Goal: Task Accomplishment & Management: Manage account settings

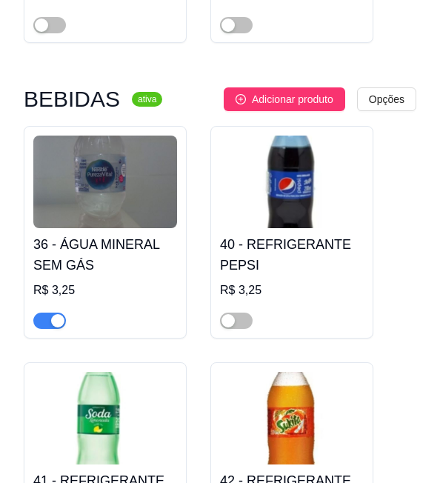
scroll to position [8377, 0]
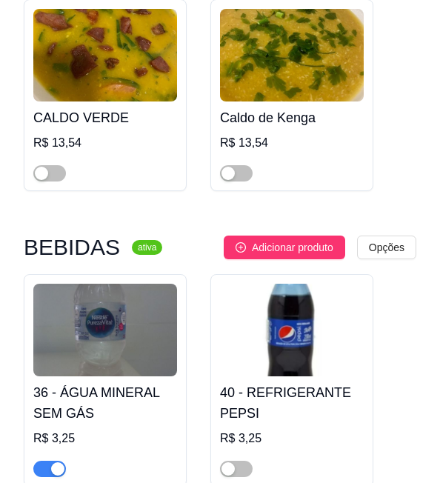
click at [76, 239] on h3 "BEBIDAS" at bounding box center [72, 248] width 96 height 18
copy h3 "BEBIDAS"
click at [73, 383] on h4 "36 - ÁGUA MINERAL SEM GÁS" at bounding box center [105, 404] width 144 height 42
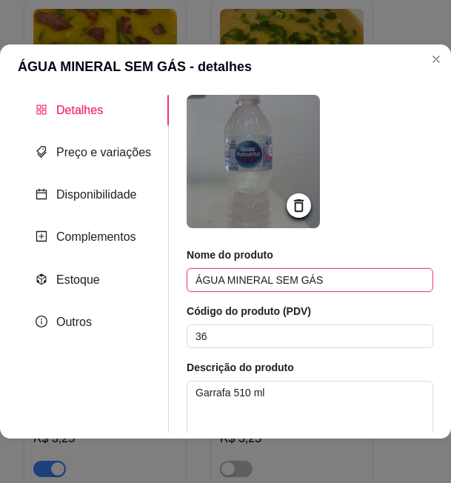
click at [334, 282] on input "ÁGUA MINERAL SEM GÁS" at bounding box center [310, 280] width 247 height 24
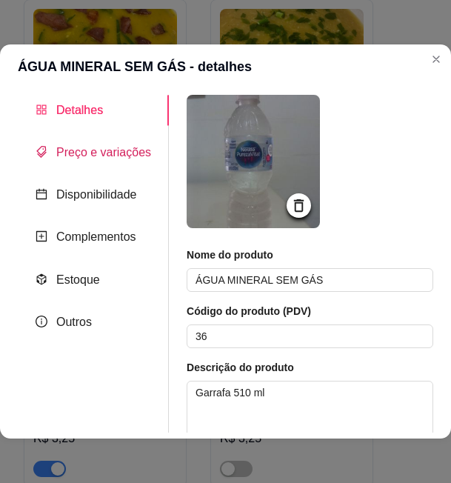
click at [113, 155] on span "Preço e variações" at bounding box center [103, 152] width 95 height 13
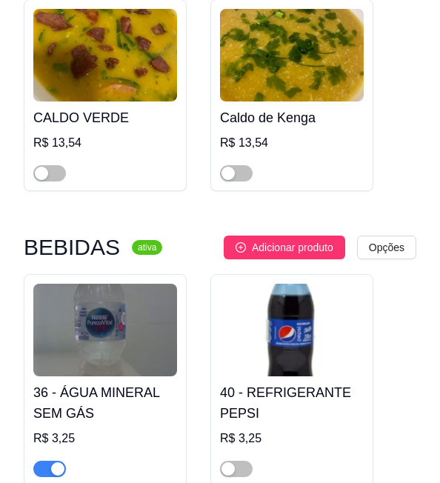
scroll to position [8451, 0]
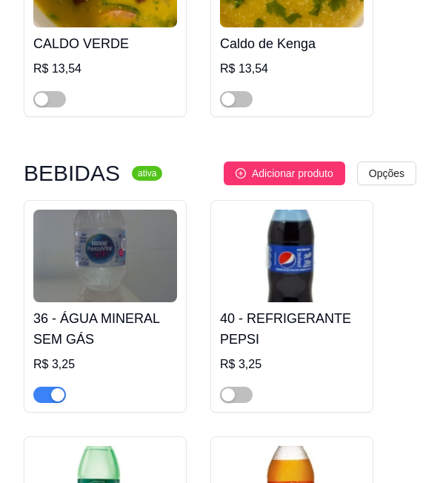
click at [292, 308] on h4 "40 - REFRIGERANTE PEPSI" at bounding box center [292, 329] width 144 height 42
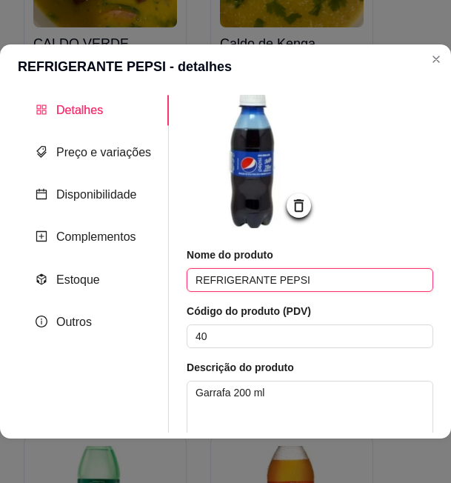
click at [234, 280] on input "REFRIGERANTE PEPSI" at bounding box center [310, 280] width 247 height 24
drag, startPoint x: 417, startPoint y: 30, endPoint x: 268, endPoint y: 279, distance: 289.6
click at [268, 279] on input "REFRIGERANTE PEPSI" at bounding box center [310, 280] width 247 height 24
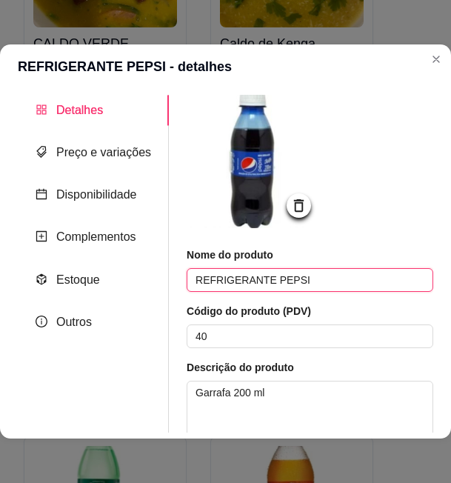
click at [268, 279] on input "REFRIGERANTE PEPSI" at bounding box center [310, 280] width 247 height 24
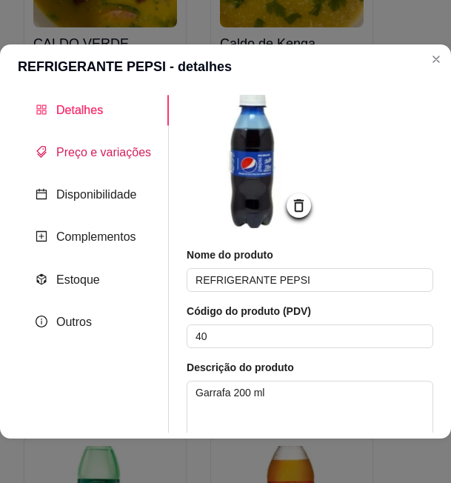
click at [81, 150] on span "Preço e variações" at bounding box center [103, 152] width 95 height 13
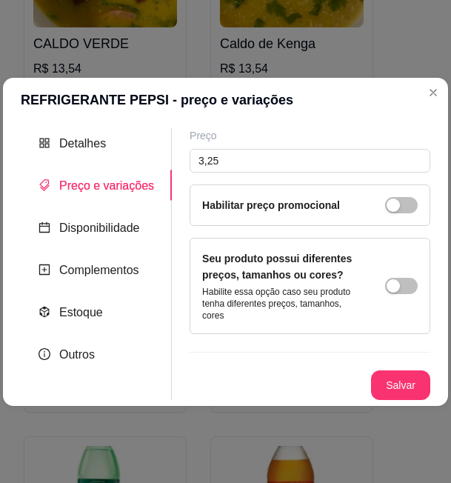
click at [423, 313] on div "Preço 3,25 Habilitar preço promocional Seu produto possui diferentes preços, ta…" at bounding box center [310, 264] width 241 height 272
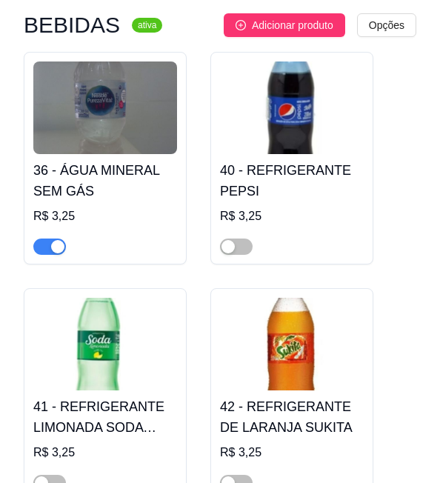
scroll to position [8673, 0]
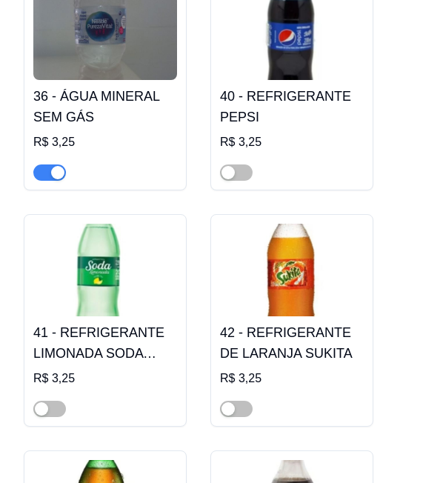
click at [75, 244] on img at bounding box center [105, 270] width 144 height 93
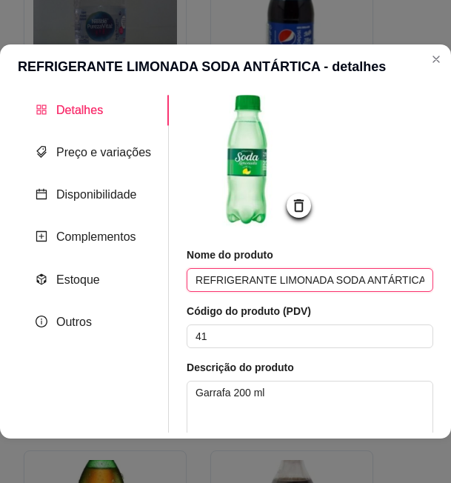
click at [330, 281] on input "REFRIGERANTE LIMONADA SODA ANTÁRTICA" at bounding box center [310, 280] width 247 height 24
click at [375, 276] on input "REFRIGERANTE LIMONADA SODA ANTÁRTICA" at bounding box center [310, 280] width 247 height 24
click at [401, 281] on input "REFRIGERANTE LIMONADA SODA ANTÁRTICA" at bounding box center [310, 280] width 247 height 24
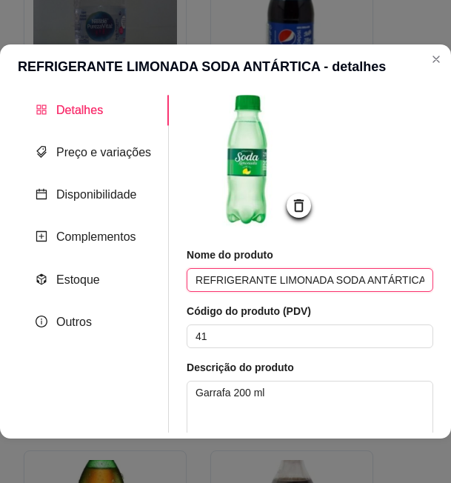
click at [387, 280] on input "REFRIGERANTE LIMONADA SODA ANTÁRTICA" at bounding box center [310, 280] width 247 height 24
click at [400, 279] on input "REFRIGERANTE LIMONADA SODA ANTÁRTICA" at bounding box center [310, 280] width 247 height 24
drag, startPoint x: 400, startPoint y: 279, endPoint x: 349, endPoint y: 279, distance: 50.4
click at [349, 279] on input "REFRIGERANTE LIMONADA SODA ANTÁRTICA" at bounding box center [310, 280] width 247 height 24
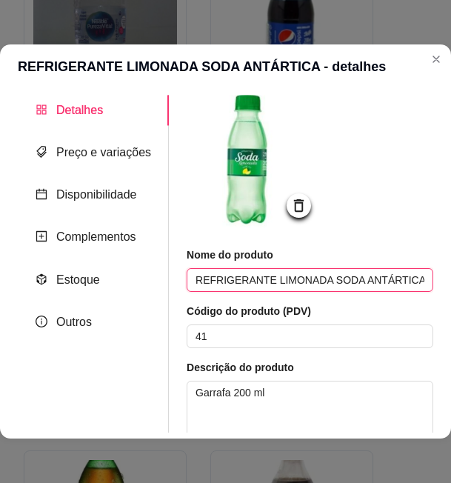
drag, startPoint x: 319, startPoint y: 281, endPoint x: 435, endPoint y: 281, distance: 116.4
click at [435, 281] on div "Detalhes Preço e variações Disponibilidade Complementos Estoque Outros Nome do …" at bounding box center [225, 264] width 451 height 350
click at [297, 271] on input "REFRIGERANTE LIMONADA SODA ANTÁRTICA" at bounding box center [310, 280] width 247 height 24
click at [298, 271] on input "REFRIGERANTE LIMONADA SODA ANTÁRTICA" at bounding box center [310, 280] width 247 height 24
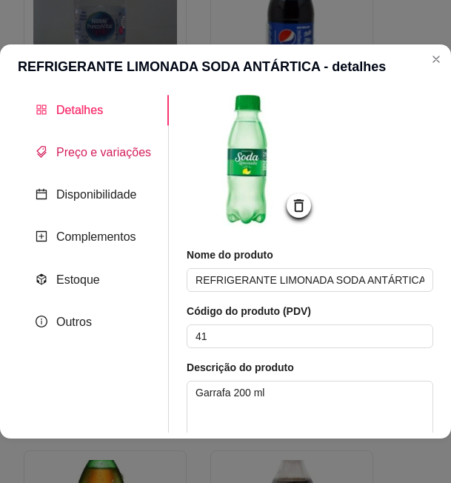
click at [122, 148] on span "Preço e variações" at bounding box center [103, 152] width 95 height 13
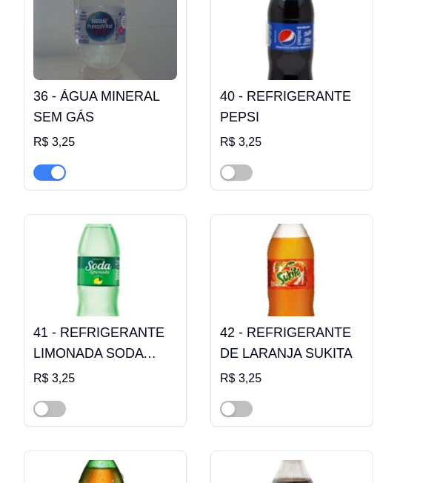
click at [282, 322] on h4 "42 - REFRIGERANTE DE LARANJA SUKITA" at bounding box center [292, 343] width 144 height 42
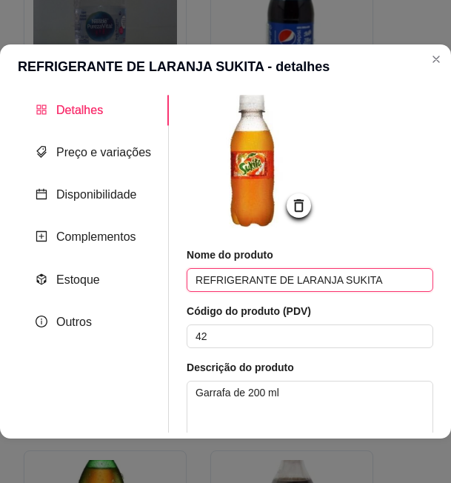
click at [328, 281] on input "REFRIGERANTE DE LARANJA SUKITA" at bounding box center [310, 280] width 247 height 24
click at [292, 277] on input "REFRIGERANTE DE LARANJA SUKITA" at bounding box center [310, 280] width 247 height 24
click at [338, 277] on input "REFRIGERANTE DE LARANJA SUKITA" at bounding box center [310, 280] width 247 height 24
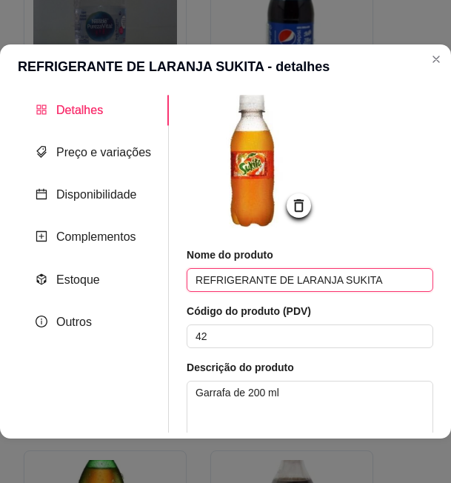
click at [338, 277] on input "REFRIGERANTE DE LARANJA SUKITA" at bounding box center [310, 280] width 247 height 24
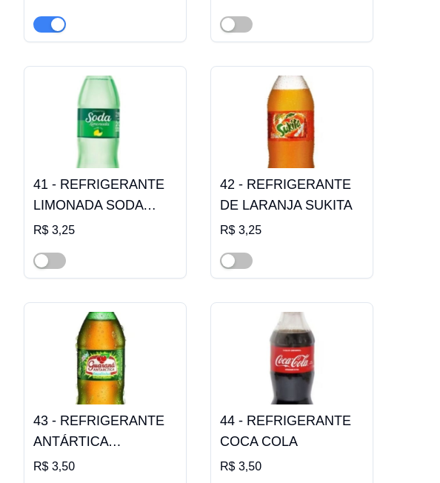
scroll to position [8896, 0]
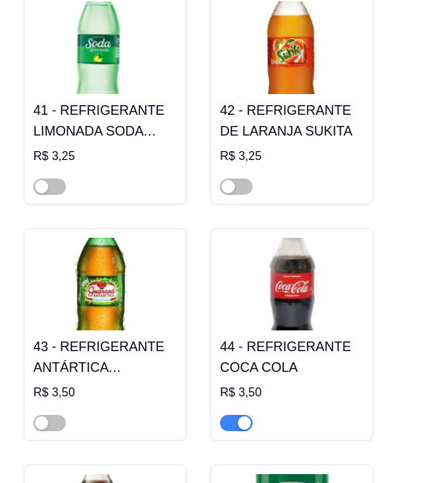
click at [136, 256] on img at bounding box center [105, 284] width 144 height 93
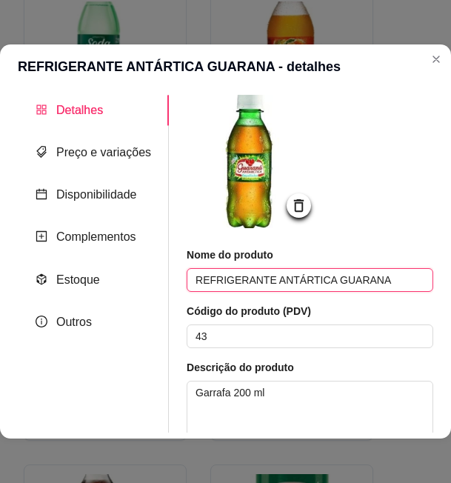
click at [345, 279] on input "REFRIGERANTE ANTÁRTICA GUARANA" at bounding box center [310, 280] width 247 height 24
click at [275, 281] on input "REFRIGERANTE ANTÁRTICA GUARANA" at bounding box center [310, 280] width 247 height 24
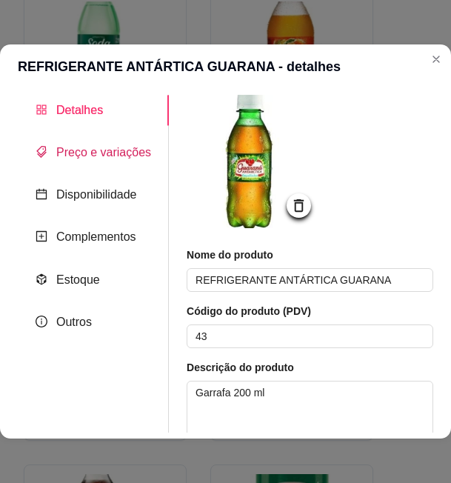
click at [85, 155] on span "Preço e variações" at bounding box center [103, 152] width 95 height 13
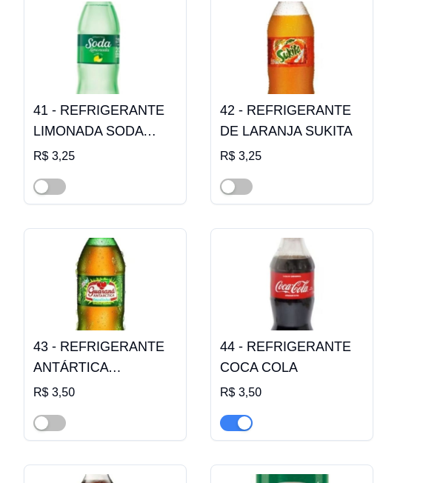
click at [279, 337] on h4 "44 - REFRIGERANTE COCA COLA" at bounding box center [292, 358] width 144 height 42
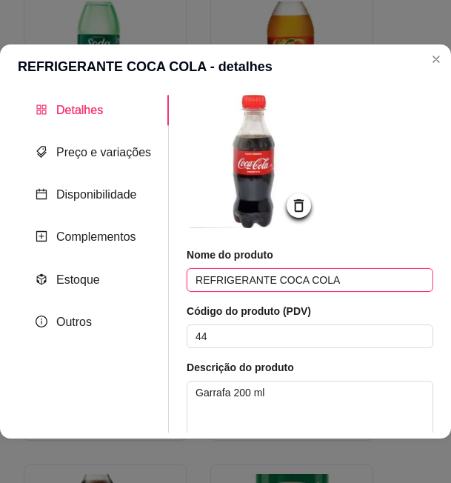
click at [275, 282] on input "REFRIGERANTE COCA COLA" at bounding box center [310, 280] width 247 height 24
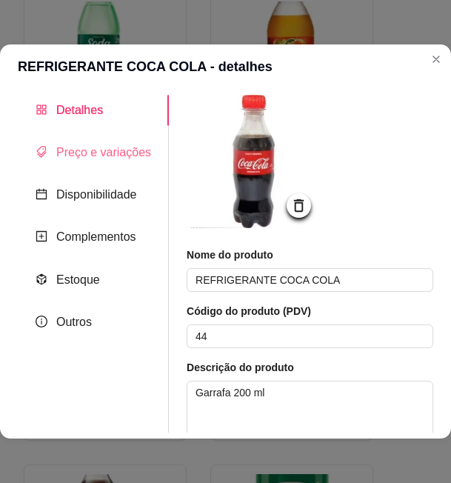
click at [55, 162] on div "Preço e variações" at bounding box center [93, 152] width 151 height 30
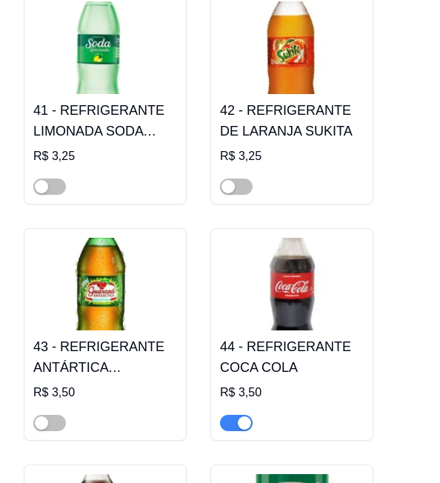
scroll to position [9044, 0]
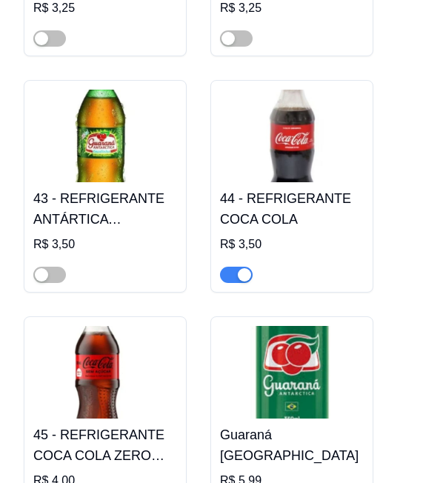
click at [110, 351] on img at bounding box center [105, 372] width 144 height 93
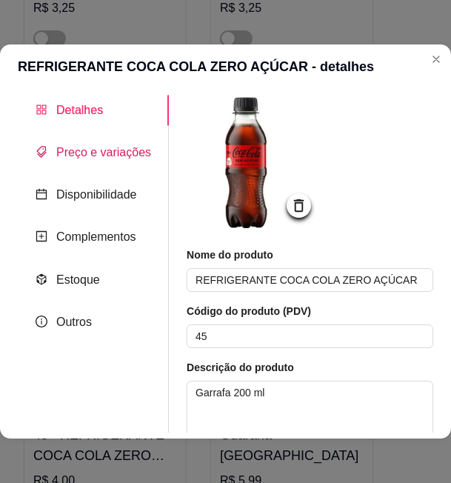
click at [87, 153] on span "Preço e variações" at bounding box center [103, 152] width 95 height 13
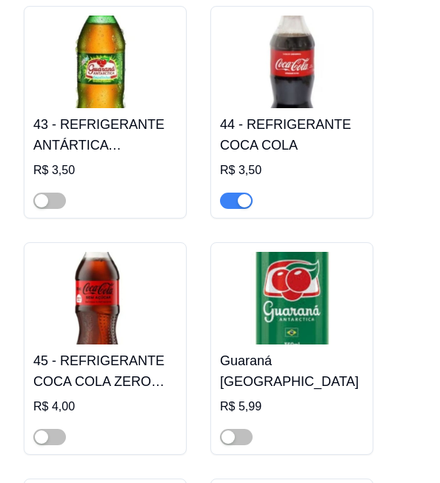
scroll to position [9192, 0]
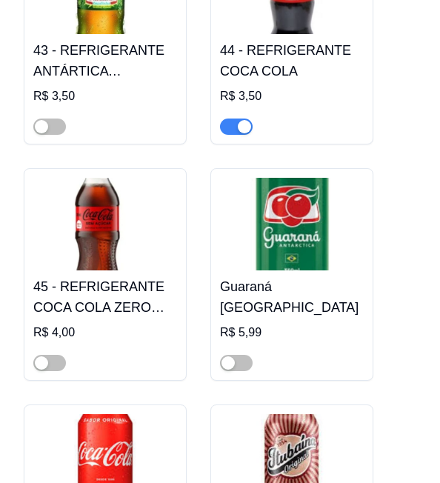
click at [284, 205] on img at bounding box center [292, 224] width 144 height 93
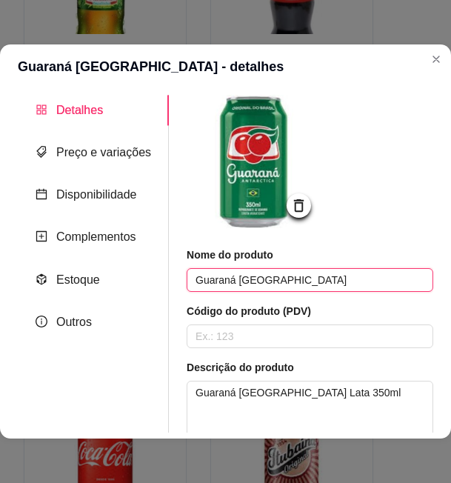
click at [254, 282] on input "Guaraná [GEOGRAPHIC_DATA]" at bounding box center [310, 280] width 247 height 24
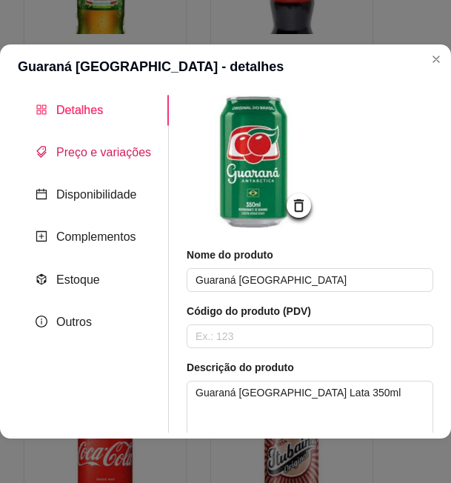
click at [132, 159] on span "Preço e variações" at bounding box center [103, 152] width 95 height 13
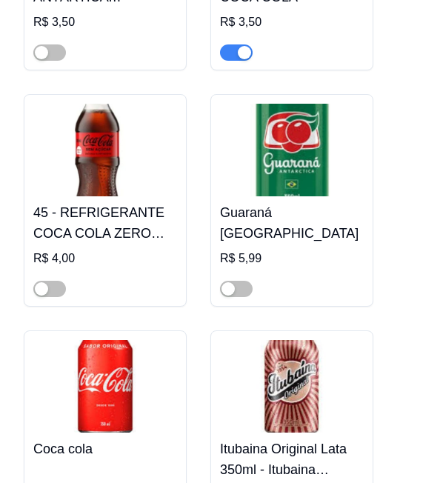
scroll to position [9340, 0]
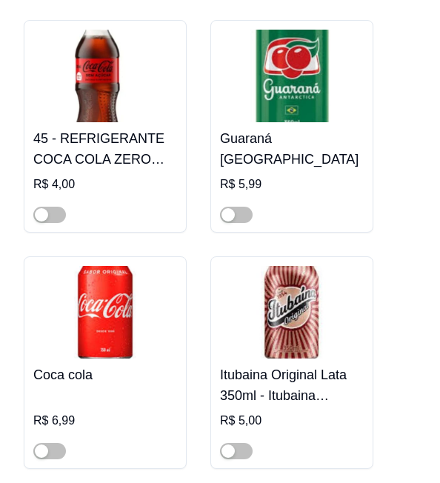
click at [103, 266] on img at bounding box center [105, 312] width 144 height 93
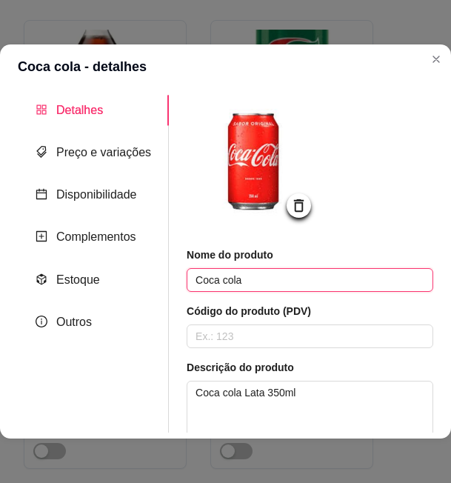
click at [228, 279] on input "Coca cola" at bounding box center [310, 280] width 247 height 24
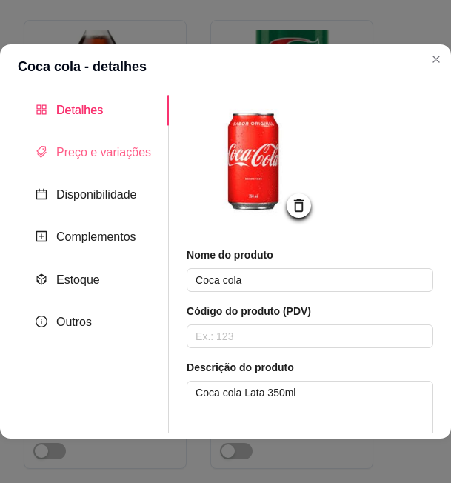
click at [81, 165] on div "Preço e variações" at bounding box center [93, 152] width 151 height 30
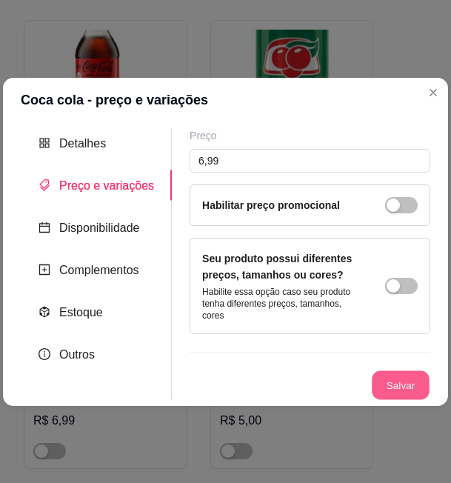
click at [387, 389] on button "Salvar" at bounding box center [401, 385] width 58 height 29
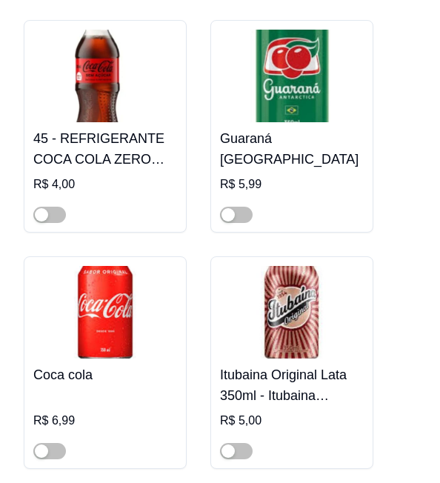
scroll to position [9415, 0]
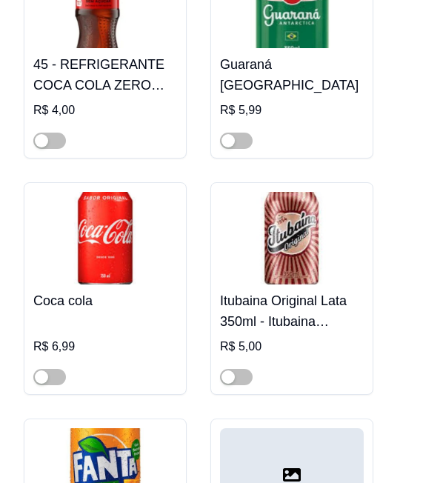
click at [305, 291] on h4 "Itubaina Original Lata 350ml - Itubaina Original" at bounding box center [292, 312] width 144 height 42
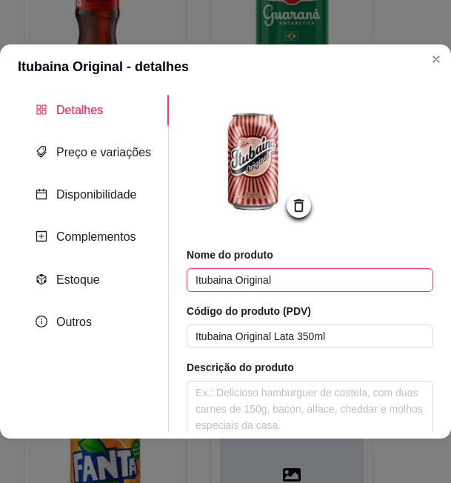
click at [213, 282] on input "Itubaina Original" at bounding box center [310, 280] width 247 height 24
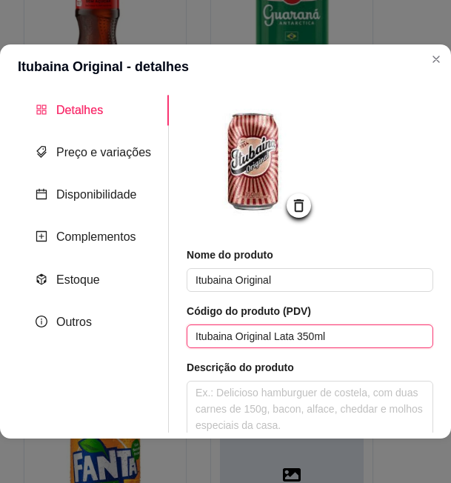
click at [308, 337] on input "Itubaina Original Lata 350ml" at bounding box center [310, 337] width 247 height 24
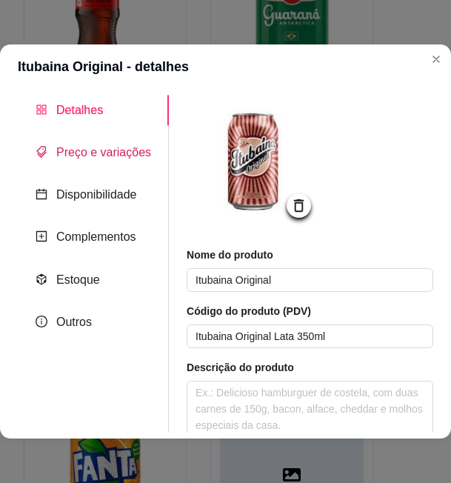
click at [113, 159] on span "Preço e variações" at bounding box center [103, 152] width 95 height 13
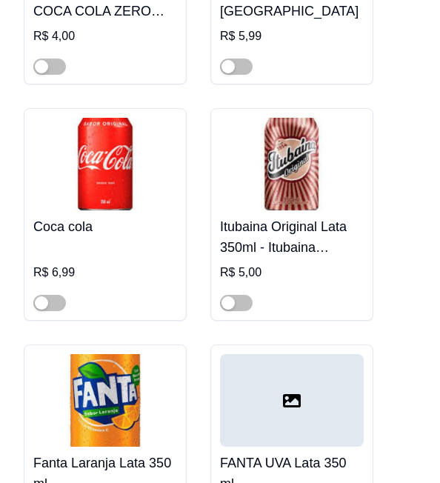
scroll to position [9637, 0]
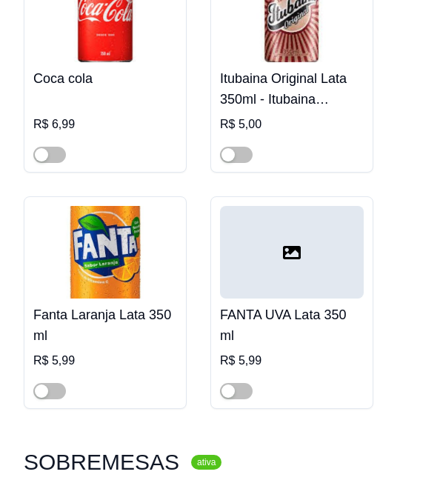
click at [122, 305] on h4 "Fanta Laranja Lata 350 ml" at bounding box center [105, 326] width 144 height 42
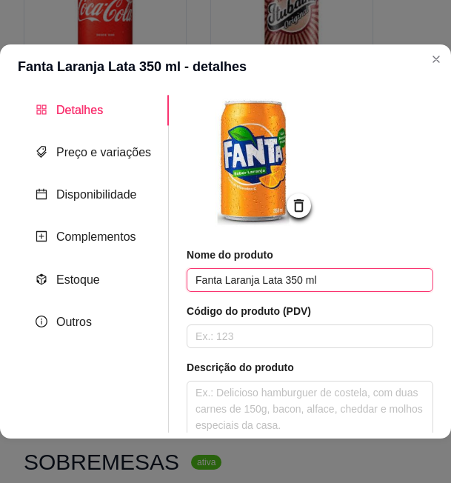
click at [237, 282] on input "Fanta Laranja Lata 350 ml" at bounding box center [310, 280] width 247 height 24
click at [201, 282] on input "Fanta Laranja Lata 350 ml" at bounding box center [310, 280] width 247 height 24
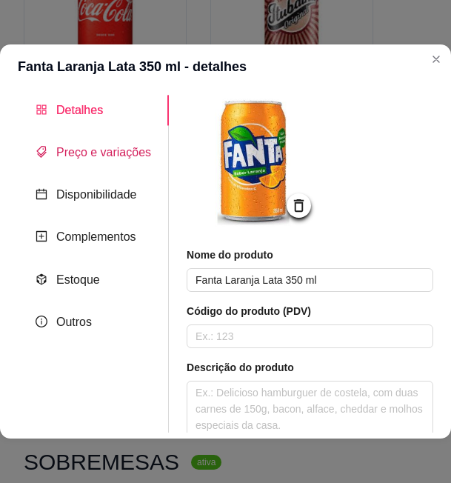
drag, startPoint x: 98, startPoint y: 148, endPoint x: 107, endPoint y: 148, distance: 8.9
click at [102, 148] on span "Preço e variações" at bounding box center [103, 152] width 95 height 13
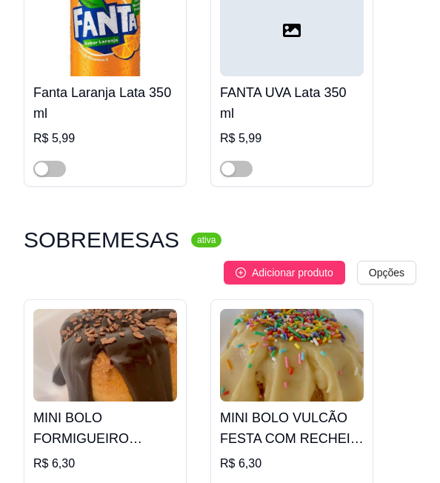
scroll to position [9785, 0]
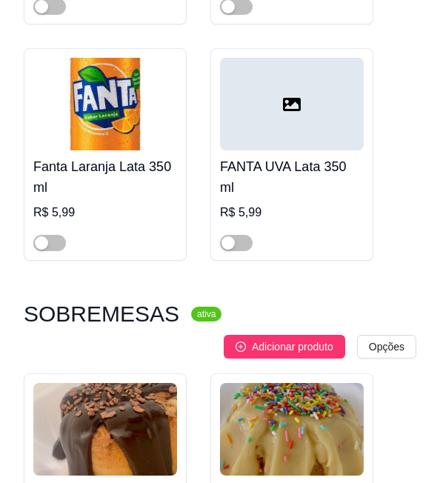
click at [130, 305] on h3 "SOBREMESAS" at bounding box center [102, 314] width 156 height 18
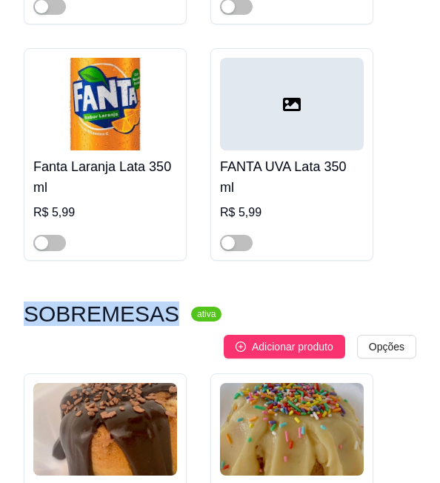
click at [130, 305] on h3 "SOBREMESAS" at bounding box center [102, 314] width 156 height 18
copy h3 "SOBREMESAS"
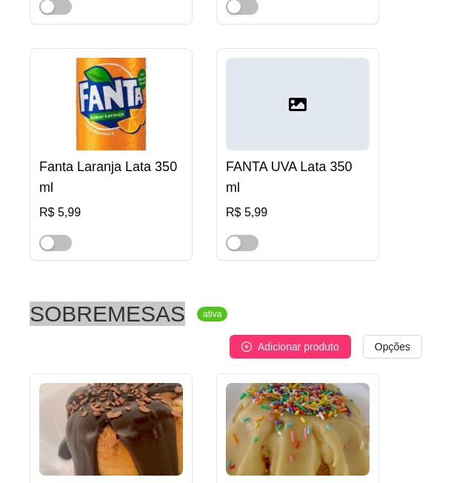
scroll to position [10008, 0]
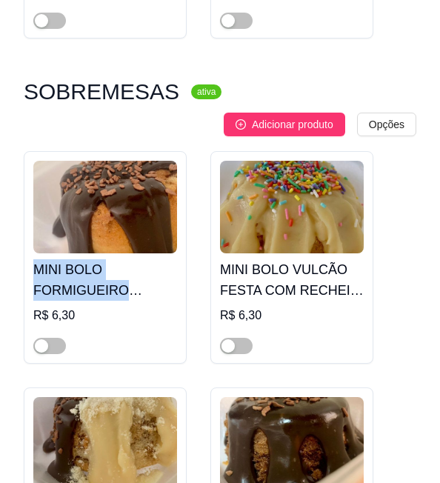
drag, startPoint x: 30, startPoint y: 199, endPoint x: 122, endPoint y: 215, distance: 94.0
click at [122, 215] on div "MINI BOLO FORMIGUEIRO VULCÃO COM RECHEIO DE BRIGADEIRO R$ 6,30" at bounding box center [105, 257] width 163 height 213
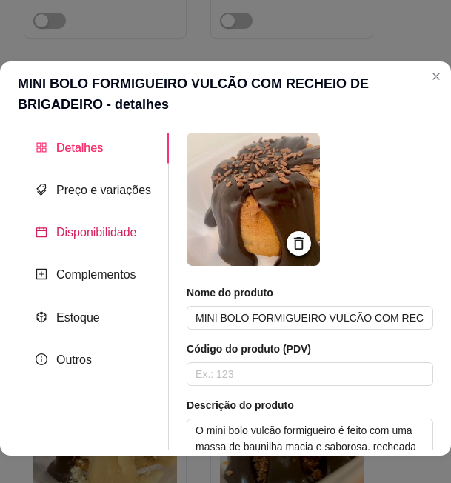
drag, startPoint x: 122, startPoint y: 215, endPoint x: 83, endPoint y: 215, distance: 39.3
click at [83, 227] on span "Disponibilidade" at bounding box center [96, 233] width 81 height 13
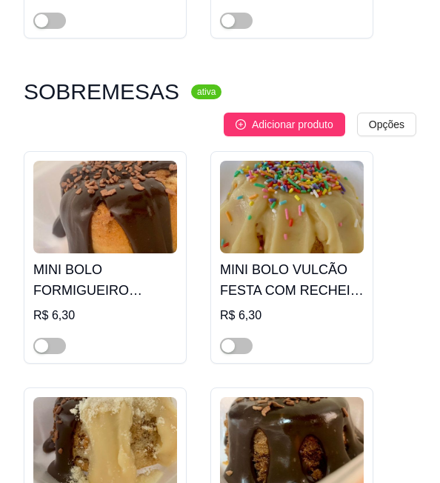
click at [85, 259] on h4 "MINI BOLO FORMIGUEIRO VULCÃO COM RECHEIO DE BRIGADEIRO" at bounding box center [105, 280] width 144 height 42
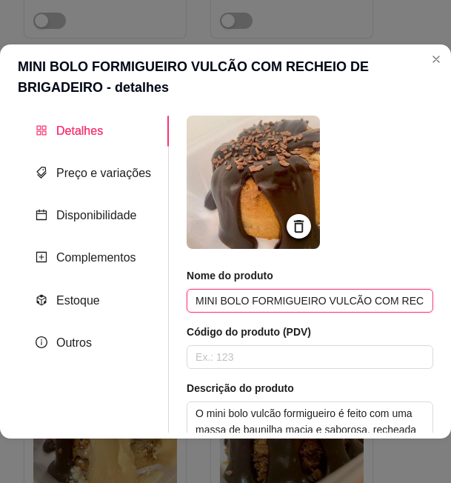
click at [282, 302] on input "MINI BOLO FORMIGUEIRO VULCÃO COM RECHEIO DE BRIGADEIRO" at bounding box center [310, 301] width 247 height 24
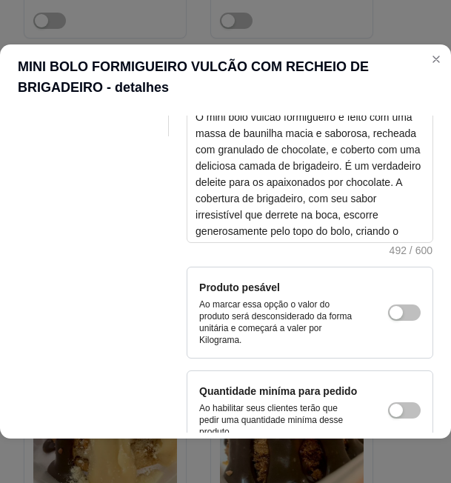
scroll to position [74, 0]
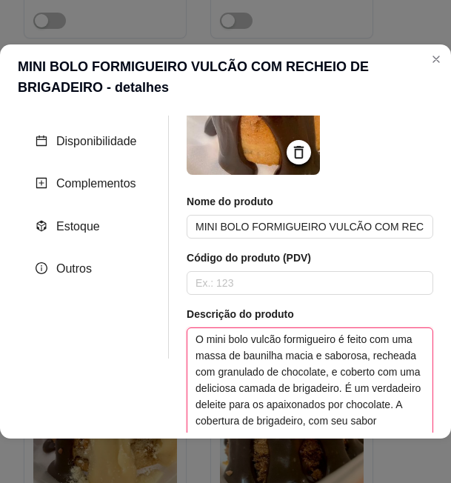
click at [268, 353] on textarea "O mini bolo vulcão formigueiro é feito com uma massa de baunilha macia e saboro…" at bounding box center [310, 396] width 245 height 136
click at [248, 372] on textarea "O mini bolo vulcão formigueiro é feito com uma massa de baunilha macia e saboro…" at bounding box center [310, 396] width 245 height 136
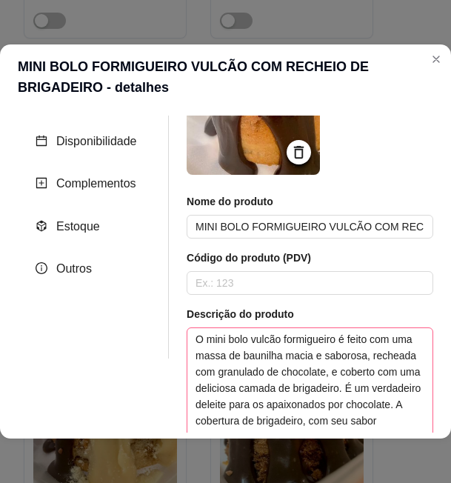
scroll to position [222, 0]
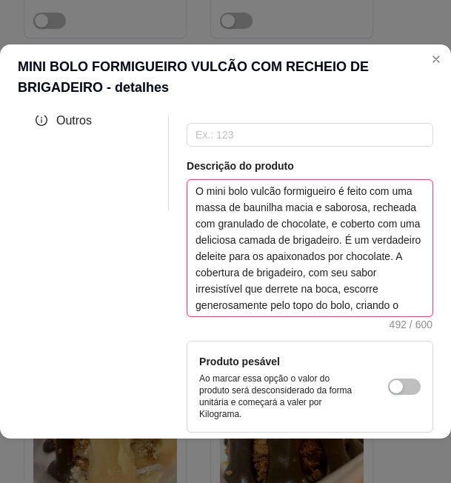
type textarea "O mini bolo vulcão formigueiro é preparado com uma massa de baunilha macia e de…"
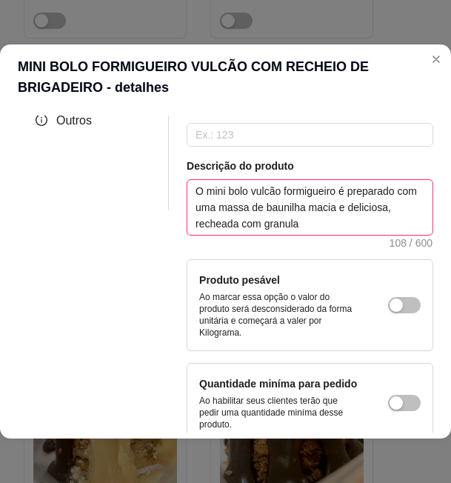
type textarea "O mini bolo vulcão formigueiro é feito com uma massa de baunilha macia e saboro…"
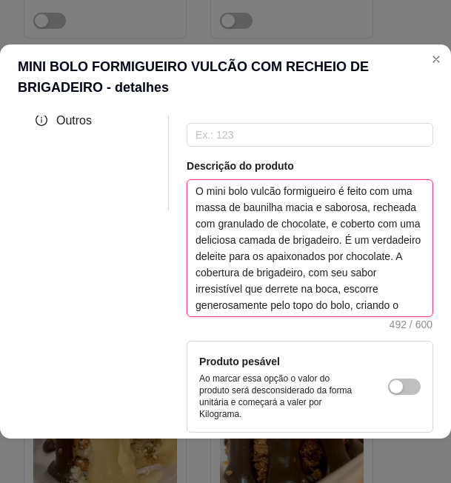
drag, startPoint x: 282, startPoint y: 173, endPoint x: 318, endPoint y: 207, distance: 48.8
click at [318, 207] on textarea "O mini bolo vulcão formigueiro é feito com uma massa de baunilha macia e saboro…" at bounding box center [310, 248] width 245 height 136
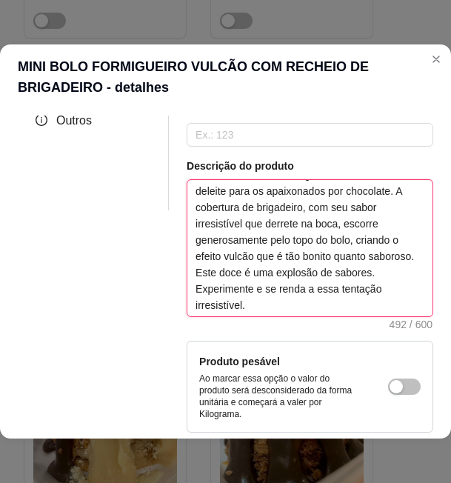
paste textarea "preparado com uma massa de baunilha leve e saborosa, recheada com granulados de…"
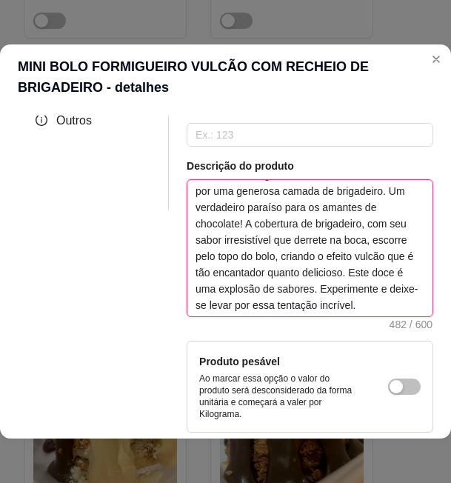
type textarea "O mini bolo vulcão formigueiro é preparado com uma massa de baunilha leve e sab…"
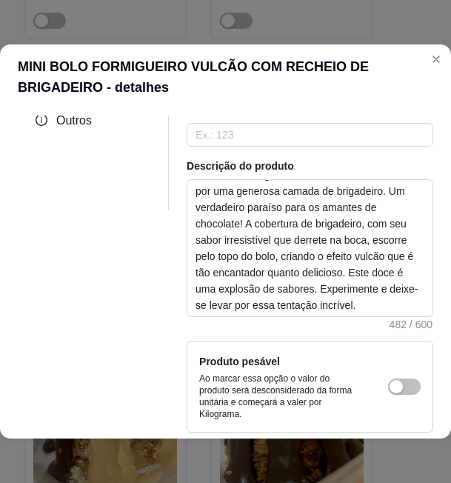
scroll to position [0, 0]
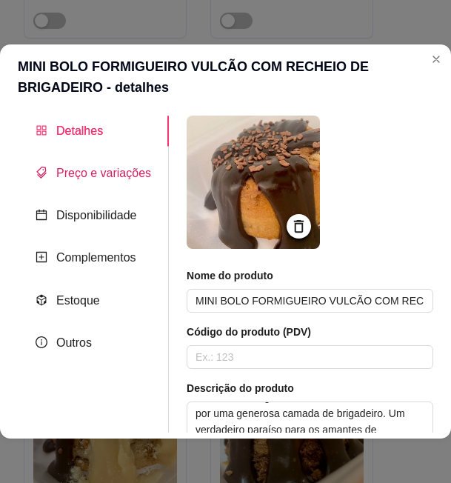
click at [109, 176] on span "Preço e variações" at bounding box center [103, 173] width 95 height 13
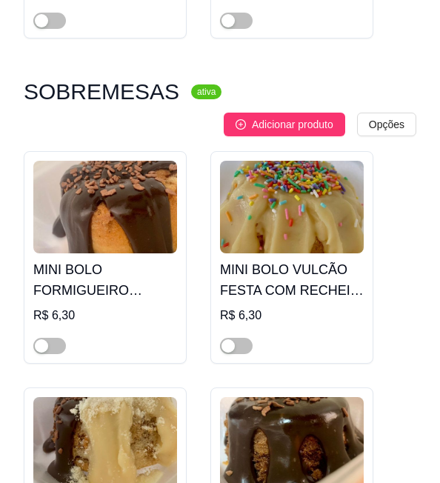
click at [303, 259] on h4 "MINI BOLO VULCÃO FESTA COM RECHEIO DE BRIGADEIRO DE NINHO" at bounding box center [292, 280] width 144 height 42
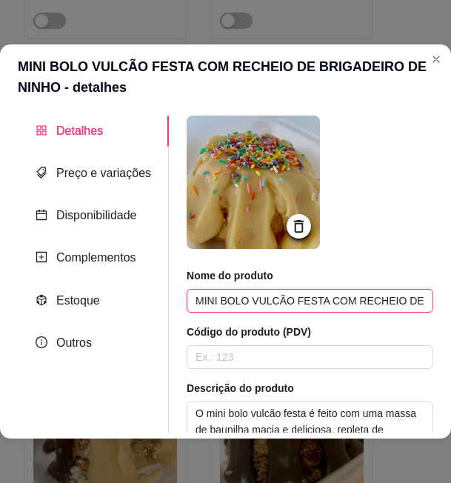
click at [279, 299] on input "MINI BOLO VULCÃO FESTA COM RECHEIO DE BRIGADEIRO DE NINHO" at bounding box center [310, 301] width 247 height 24
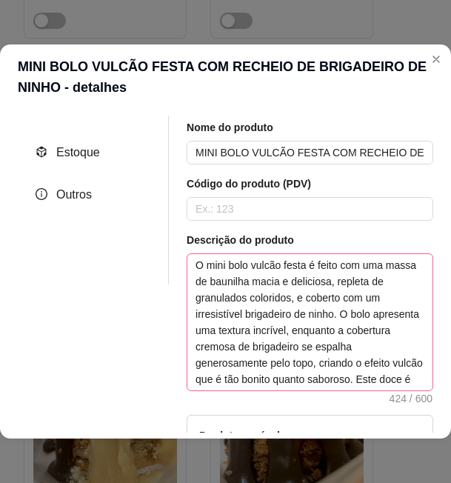
scroll to position [222, 0]
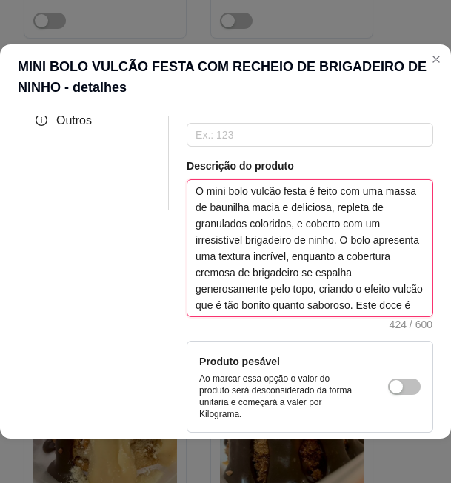
click at [275, 279] on textarea "O mini bolo vulcão festa é feito com uma massa de baunilha macia e deliciosa, r…" at bounding box center [310, 248] width 245 height 136
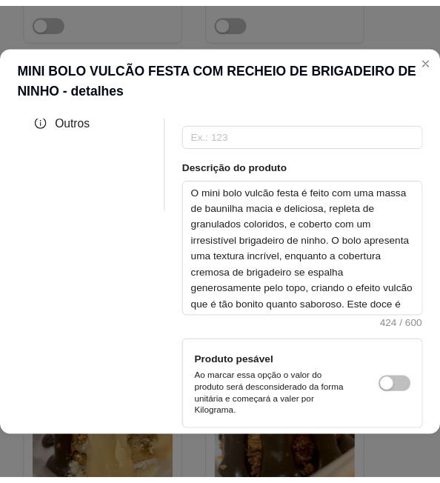
scroll to position [0, 0]
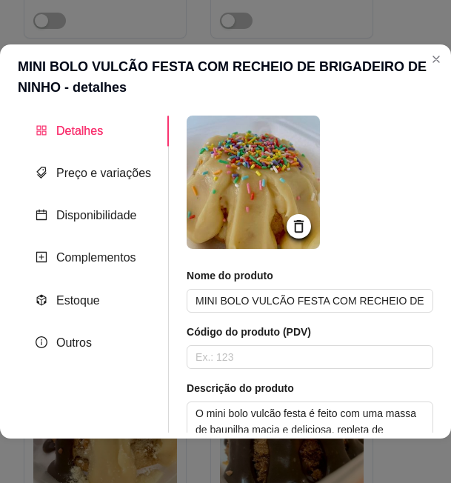
click at [98, 156] on div "Detalhes Preço e variações Disponibilidade Complementos Estoque Outros" at bounding box center [93, 274] width 151 height 317
click at [97, 173] on span "Preço e variações" at bounding box center [103, 173] width 95 height 13
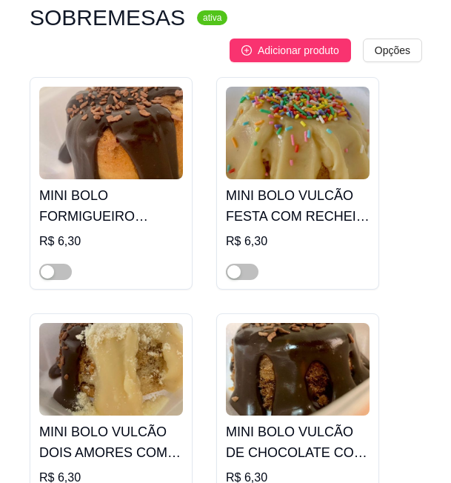
scroll to position [10156, 0]
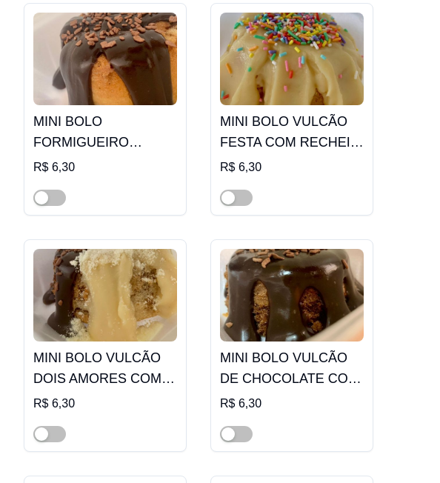
click at [107, 249] on img at bounding box center [105, 295] width 144 height 93
click at [142, 249] on img at bounding box center [105, 295] width 144 height 93
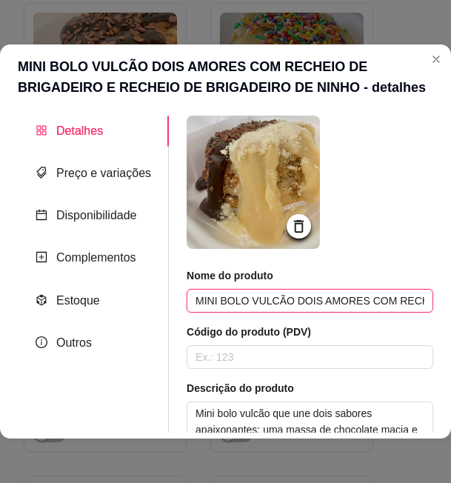
click at [275, 309] on input "MINI BOLO VULCÃO DOIS AMORES COM RECHEIO DE BRIGADEIRO E RECHEIO DE BRIGADEIRO …" at bounding box center [310, 301] width 247 height 24
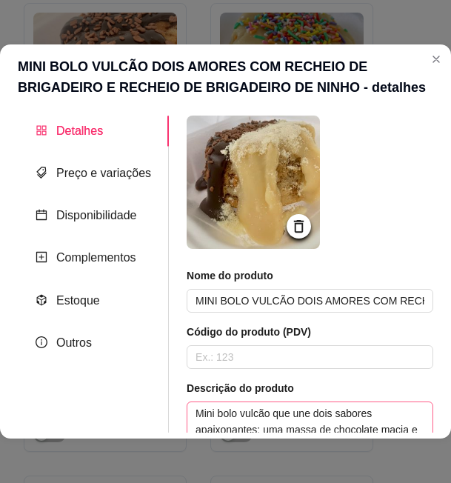
scroll to position [148, 0]
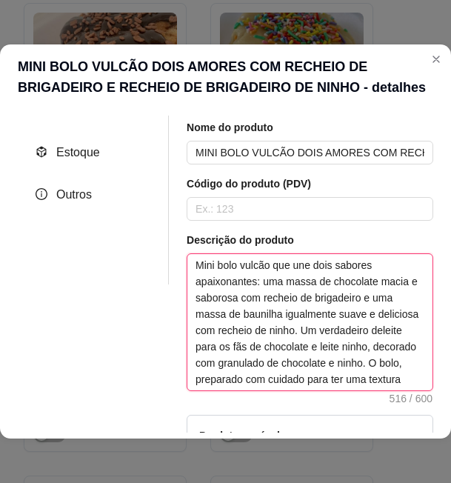
click at [277, 326] on textarea "Mini bolo vulcão que une dois sabores apaixonantes: uma massa de chocolate maci…" at bounding box center [310, 322] width 245 height 136
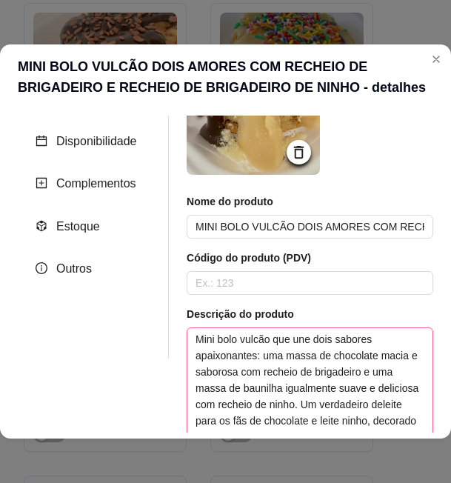
scroll to position [0, 0]
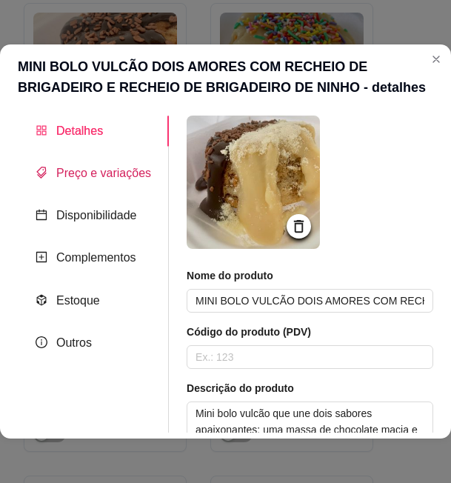
click at [94, 177] on span "Preço e variações" at bounding box center [103, 173] width 95 height 13
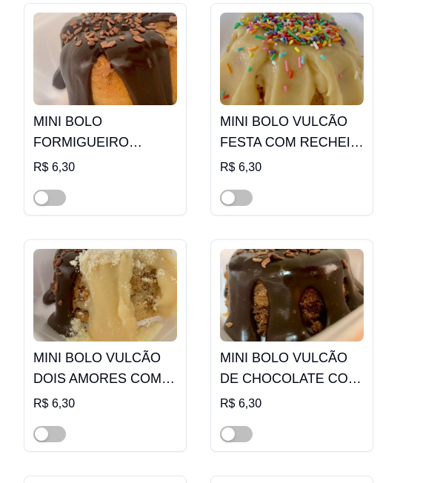
click at [303, 249] on img at bounding box center [292, 295] width 144 height 93
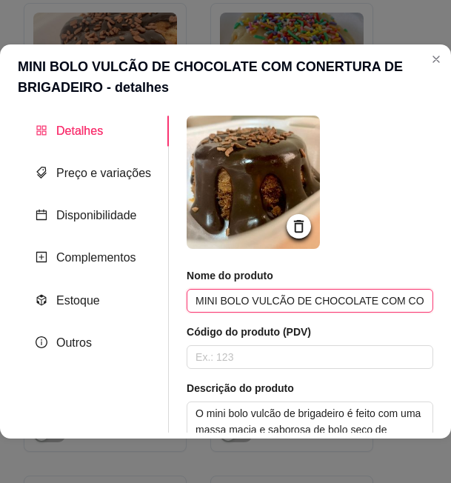
click at [317, 307] on input "MINI BOLO VULCÃO DE CHOCOLATE COM CONERTURA DE BRIGADEIRO" at bounding box center [310, 301] width 247 height 24
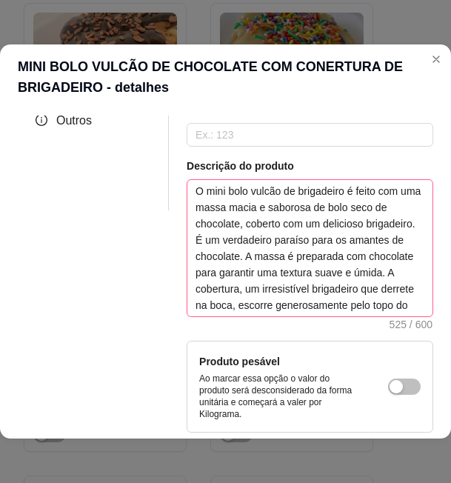
scroll to position [74, 0]
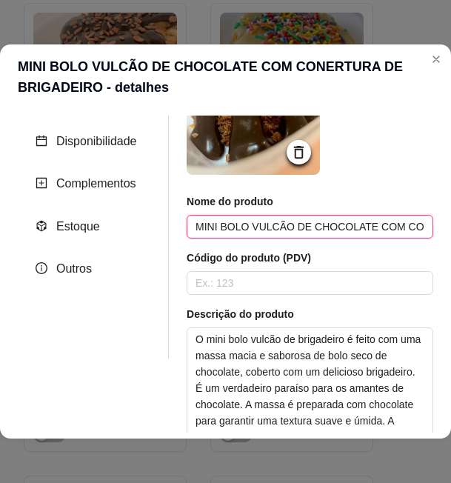
click at [279, 219] on input "MINI BOLO VULCÃO DE CHOCOLATE COM CONERTURA DE BRIGADEIRO" at bounding box center [310, 227] width 247 height 24
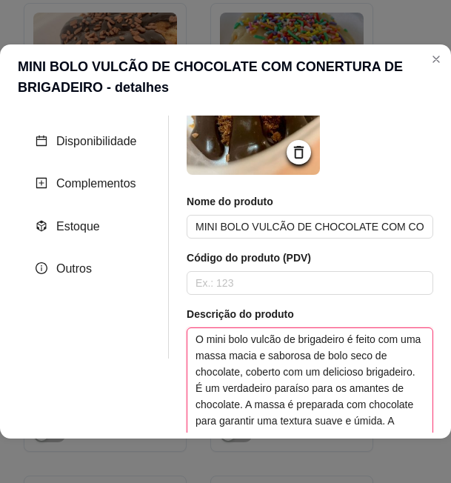
click at [271, 366] on textarea "O mini bolo vulcão de brigadeiro é feito com uma massa macia e saborosa de bolo…" at bounding box center [310, 396] width 245 height 136
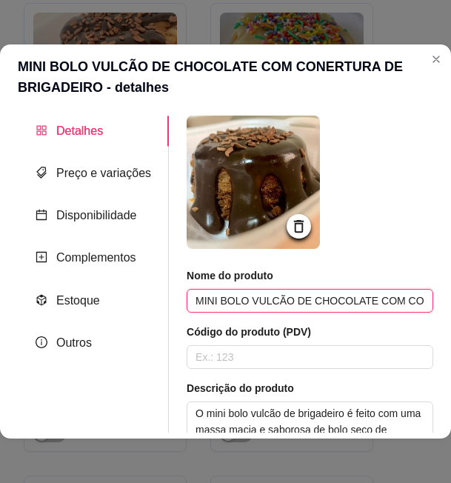
scroll to position [0, 116]
drag, startPoint x: 354, startPoint y: 300, endPoint x: 423, endPoint y: 300, distance: 68.9
click at [423, 300] on div "Detalhes Preço e variações Disponibilidade Complementos Estoque Outros Nome do …" at bounding box center [226, 274] width 416 height 317
click at [305, 299] on input "MINI BOLO VULCÃO DE CHOCOLATE COM CONERTURA DE BRIGADEIRO" at bounding box center [310, 301] width 247 height 24
drag, startPoint x: 302, startPoint y: 301, endPoint x: 293, endPoint y: 301, distance: 9.6
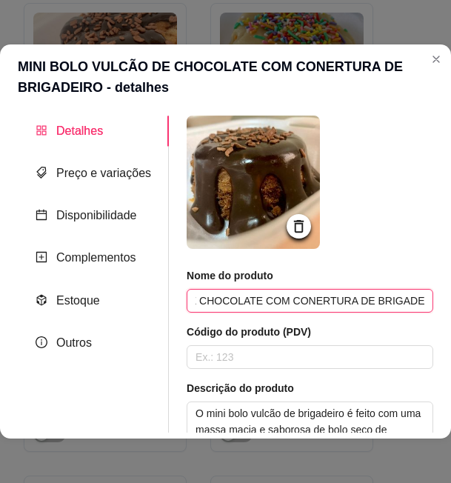
click at [293, 301] on input "MINI BOLO VULCÃO DE CHOCOLATE COM CONERTURA DE BRIGADEIRO" at bounding box center [310, 301] width 247 height 24
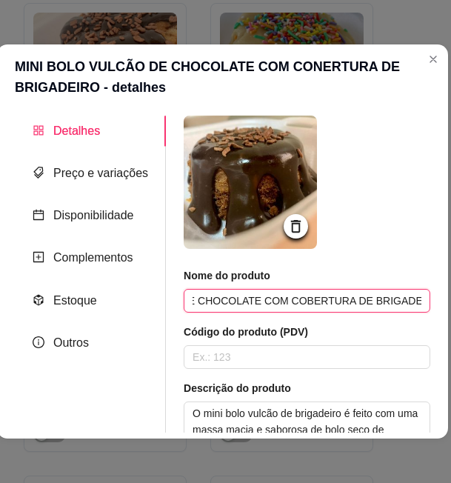
drag, startPoint x: 316, startPoint y: 305, endPoint x: 465, endPoint y: 311, distance: 149.1
click at [322, 302] on input "MINI BOLO VULCÃO DE CHOCOLATE COM COBERTURA DE BRIGADEIRO" at bounding box center [307, 301] width 247 height 24
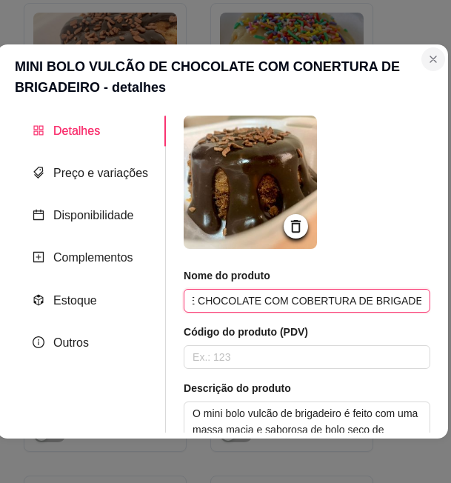
type input "MINI BOLO VULCÃO DE CHOCOLATE COM COBERTURA DE BRIGADEIRO"
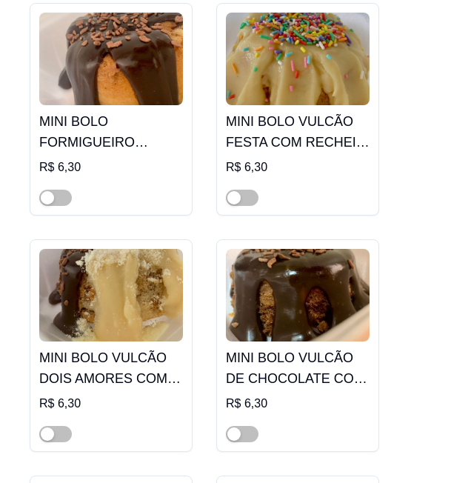
scroll to position [10082, 0]
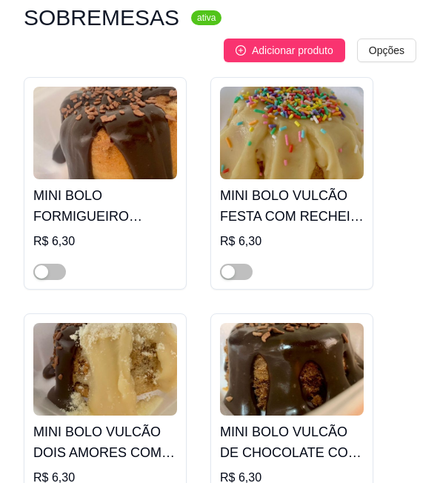
click at [86, 185] on h4 "MINI BOLO FORMIGUEIRO VULCÃO COM RECHEIO DE BRIGADEIRO" at bounding box center [105, 206] width 144 height 42
click at [328, 323] on img at bounding box center [292, 369] width 144 height 93
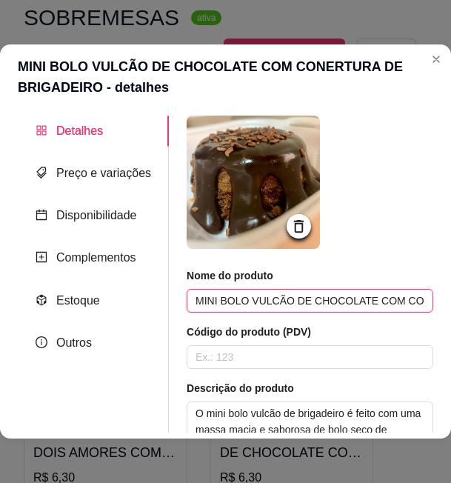
scroll to position [0, 116]
drag, startPoint x: 403, startPoint y: 298, endPoint x: 426, endPoint y: 299, distance: 23.0
click at [426, 299] on div "Detalhes Preço e variações Disponibilidade Complementos Estoque Outros Nome do …" at bounding box center [226, 274] width 416 height 317
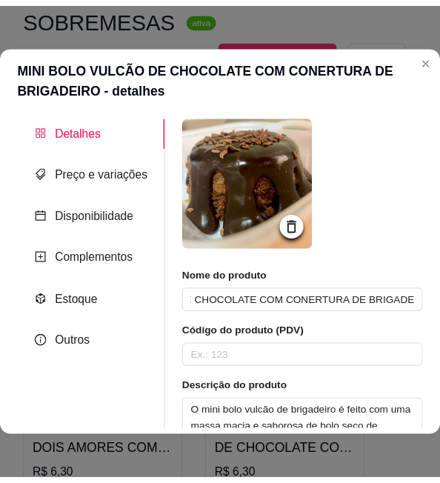
scroll to position [0, 0]
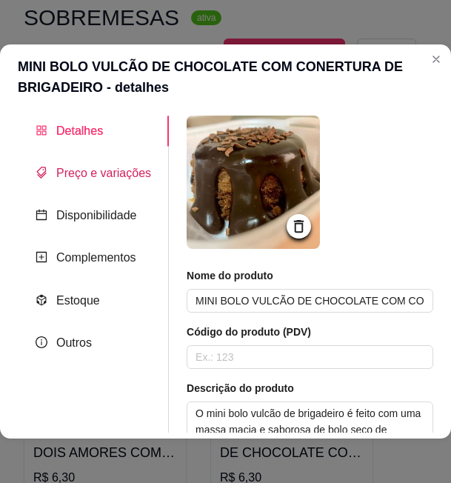
click at [106, 174] on span "Preço e variações" at bounding box center [103, 173] width 95 height 13
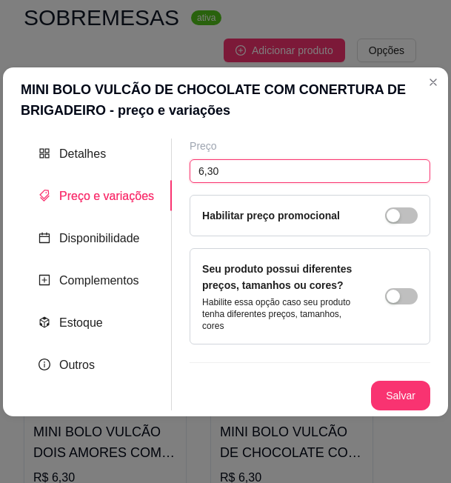
click at [222, 174] on input "6,30" at bounding box center [310, 171] width 241 height 24
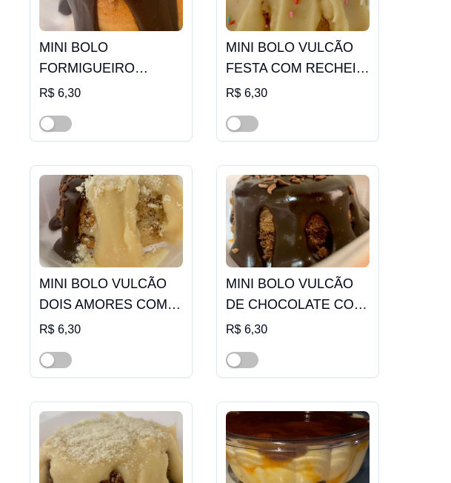
scroll to position [10378, 0]
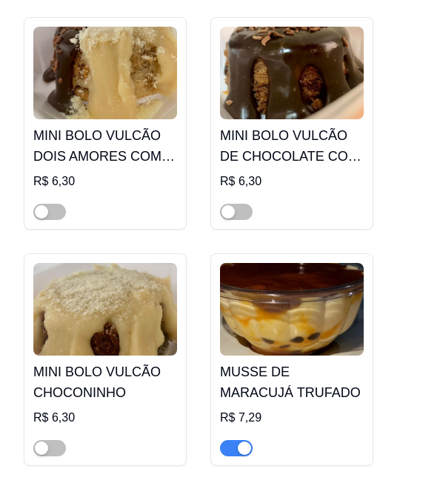
click at [124, 263] on img at bounding box center [105, 309] width 144 height 93
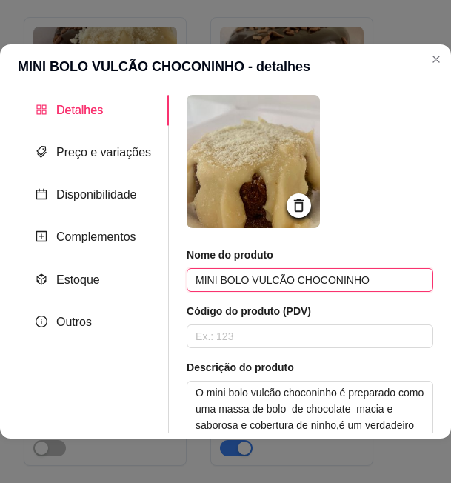
click at [305, 270] on input "MINI BOLO VULCÃO CHOCONINHO" at bounding box center [310, 280] width 247 height 24
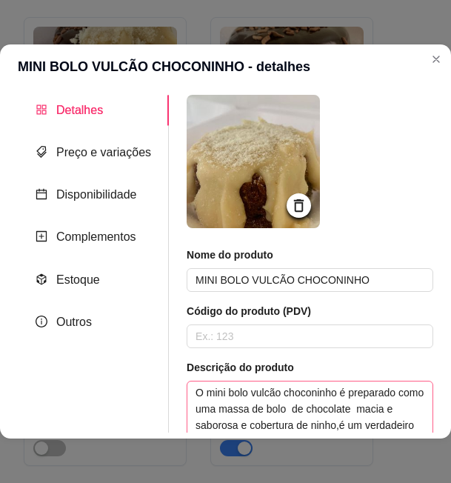
scroll to position [74, 0]
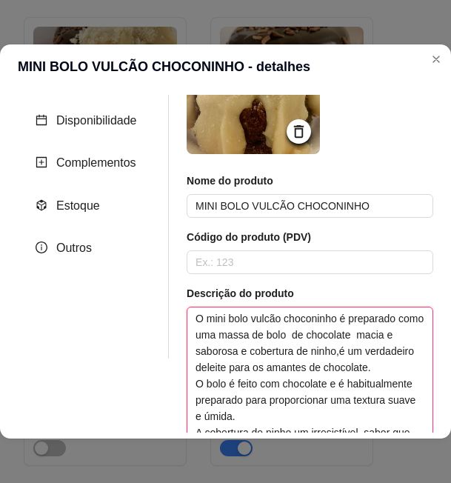
click at [326, 364] on textarea "O mini bolo vulcão choconinho é preparado como uma massa de bolo de chocolate m…" at bounding box center [310, 376] width 245 height 136
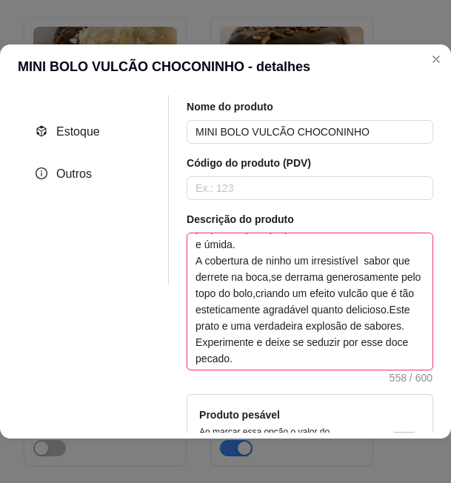
scroll to position [0, 0]
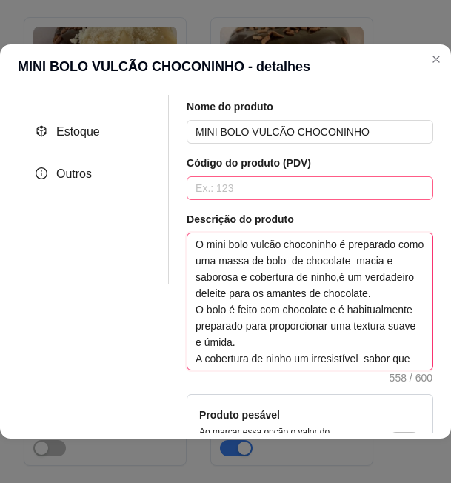
drag, startPoint x: 261, startPoint y: 362, endPoint x: 186, endPoint y: 195, distance: 183.5
click at [187, 195] on div "Nome do produto MINI BOLO VULCÃO CHOCONINHO Código do produto (PDV) Descrição d…" at bounding box center [310, 338] width 247 height 479
type textarea "O mini bolo vulcão choconinho é feito com"
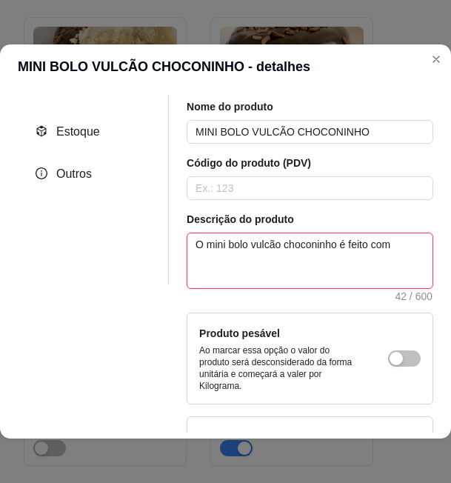
type textarea "O mini bolo vulcão choconinho é preparado como uma massa de bolo de chocolate m…"
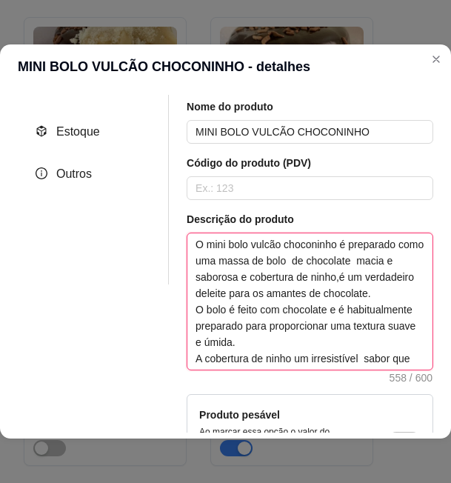
paste textarea "feito com uma massa de chocolate macia e saborosa, acompanhado por uma cobertur…"
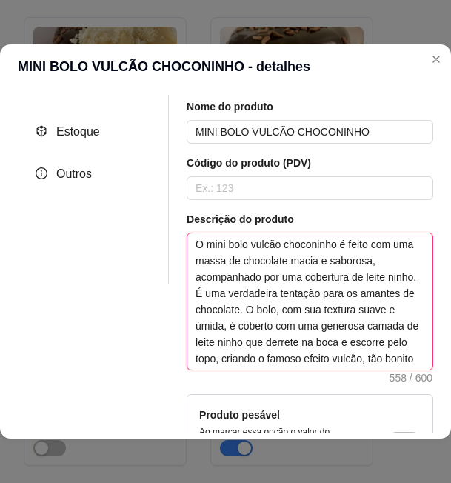
scroll to position [44, 0]
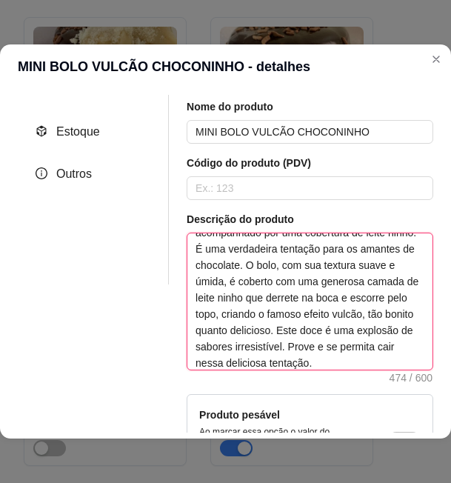
click at [362, 294] on textarea "O mini bolo vulcão choconinho é feito com uma massa de chocolate macia e saboro…" at bounding box center [310, 302] width 245 height 136
type textarea "O mini bolo vulcão choconinho é feito com uma massa de chocolate macia e saboro…"
